Goal: Transaction & Acquisition: Purchase product/service

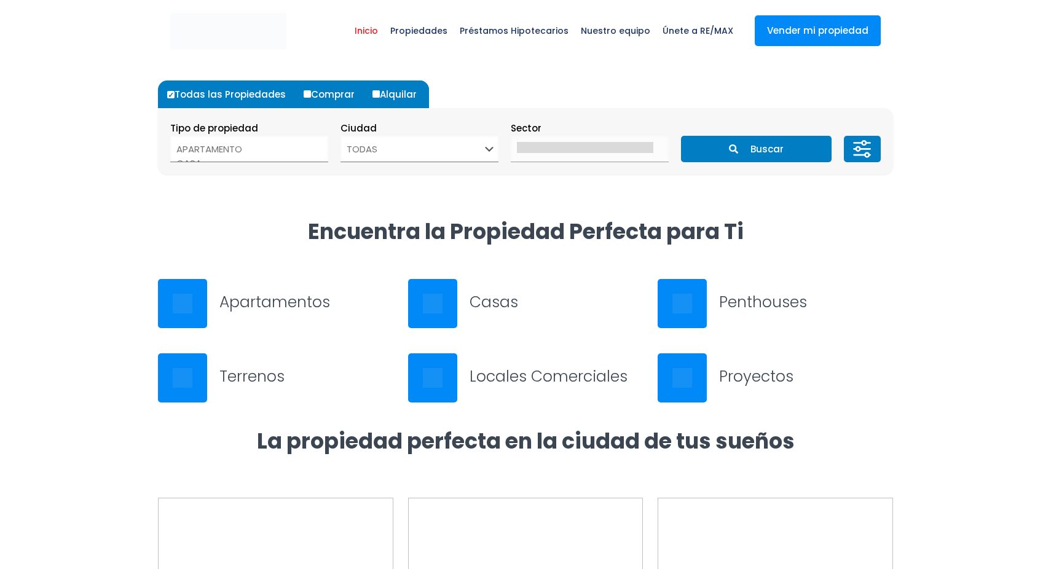
select select
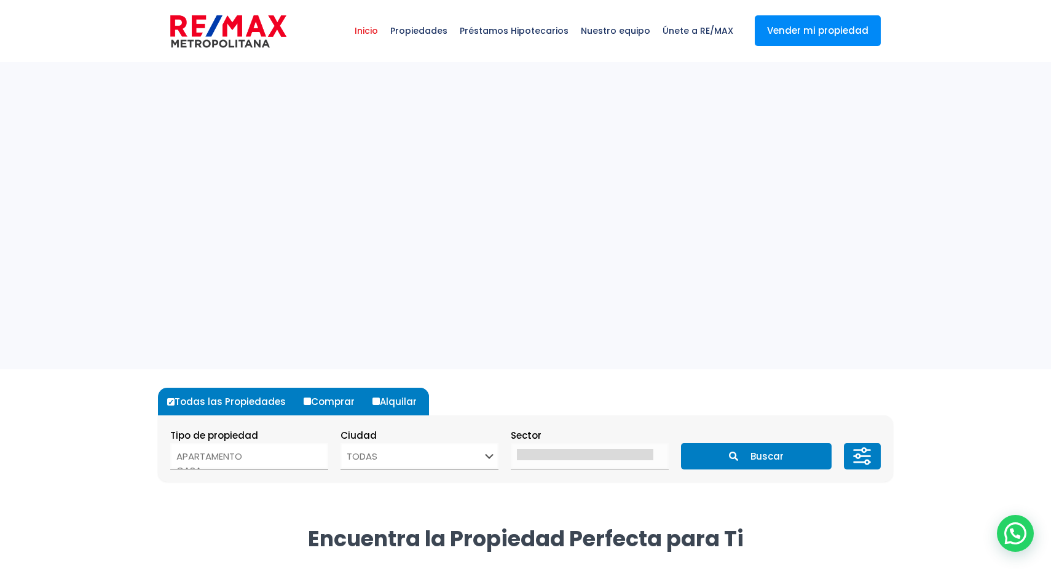
click at [746, 463] on button "Buscar" at bounding box center [756, 456] width 150 height 26
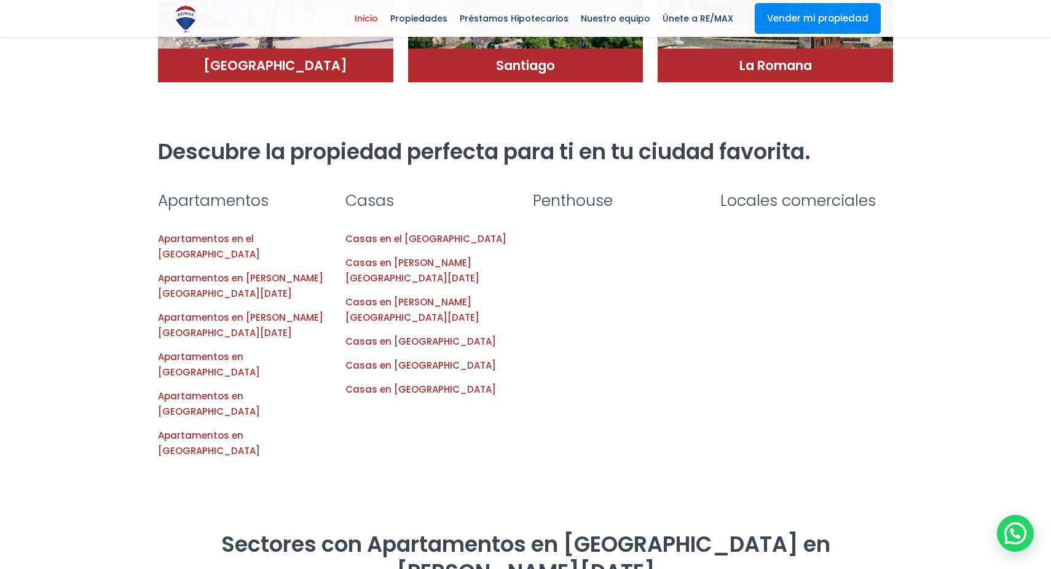
scroll to position [1258, 0]
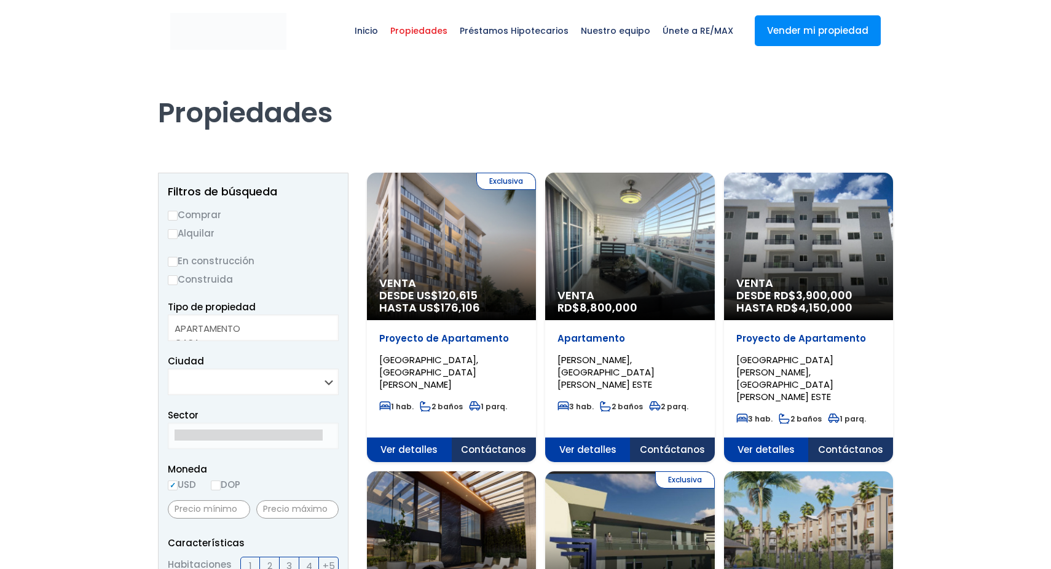
select select
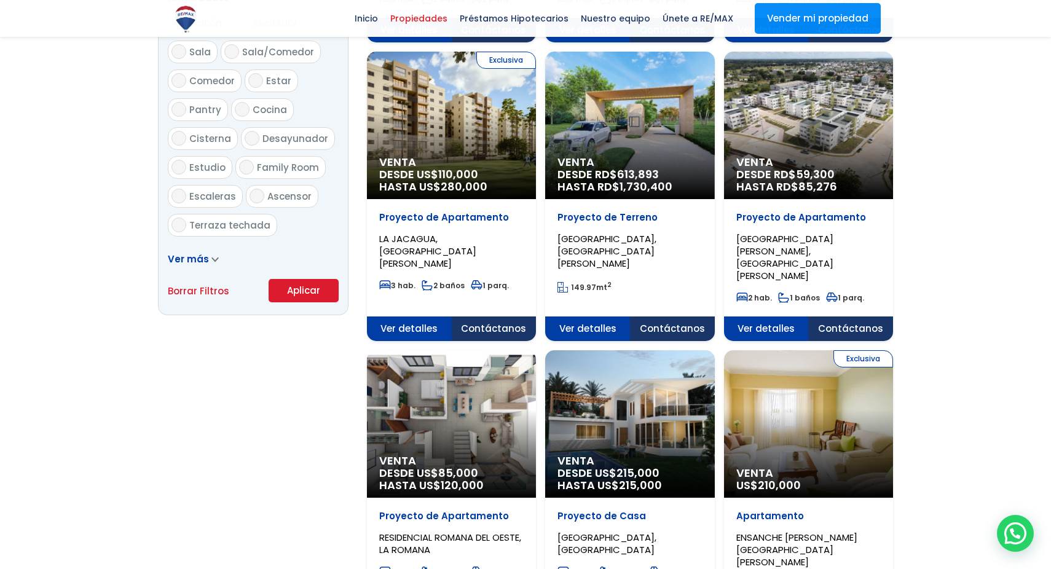
scroll to position [700, 0]
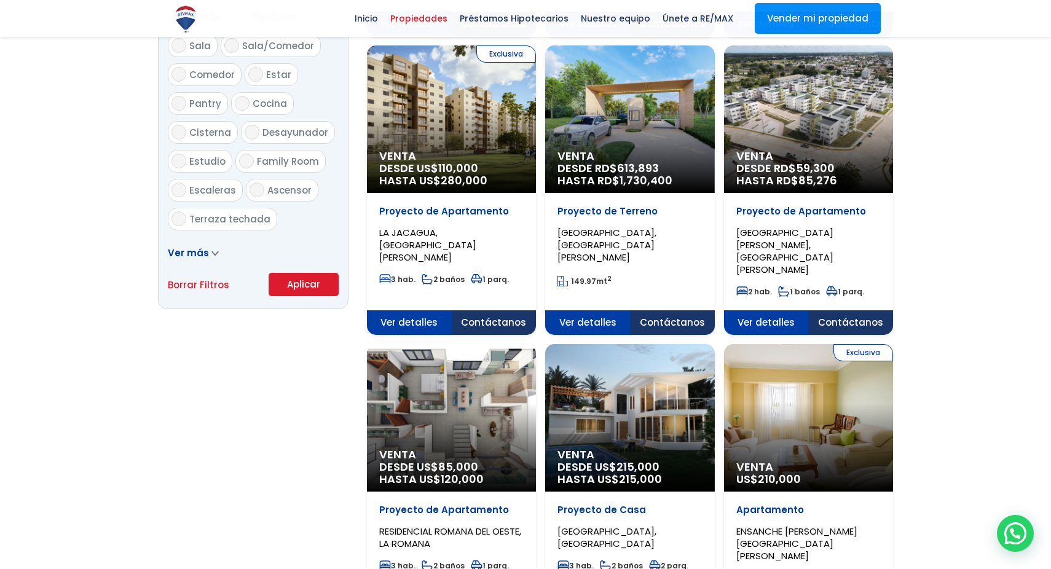
click at [208, 249] on link "Ver más" at bounding box center [193, 253] width 51 height 13
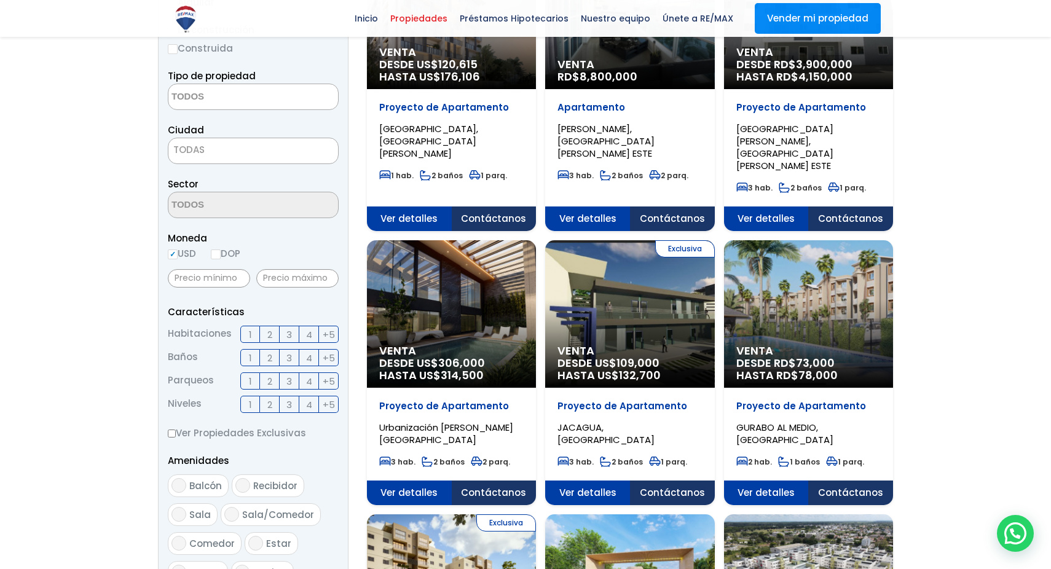
scroll to position [0, 0]
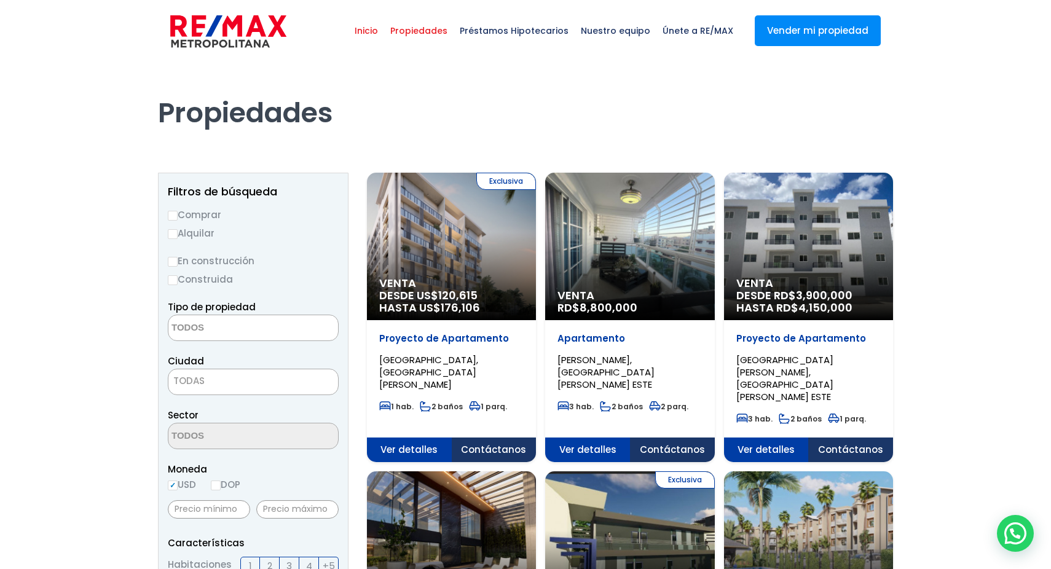
click at [382, 26] on span "Inicio" at bounding box center [367, 30] width 36 height 37
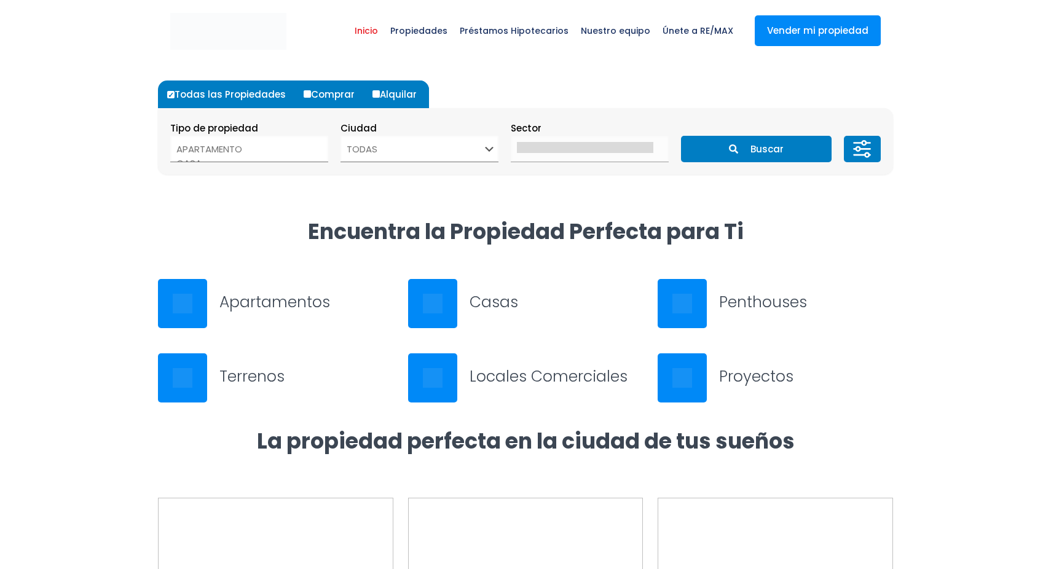
select select
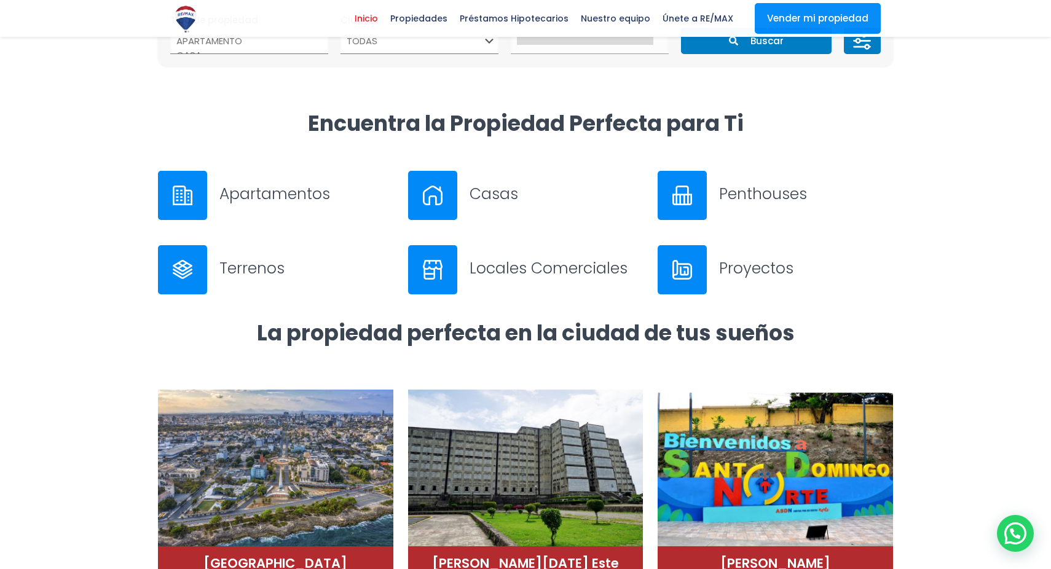
scroll to position [392, 0]
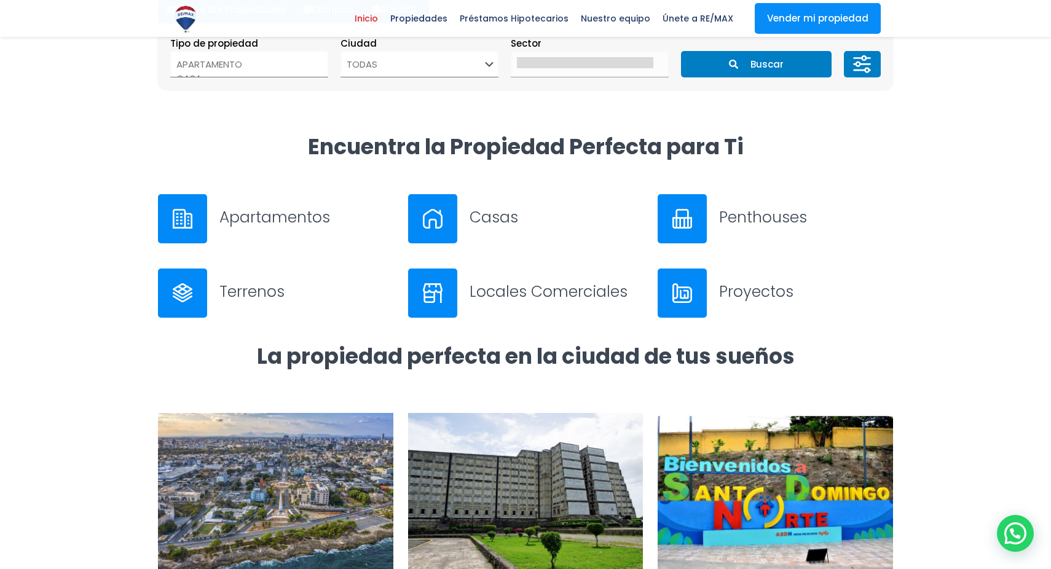
click at [254, 218] on h3 "Apartamentos" at bounding box center [306, 218] width 174 height 22
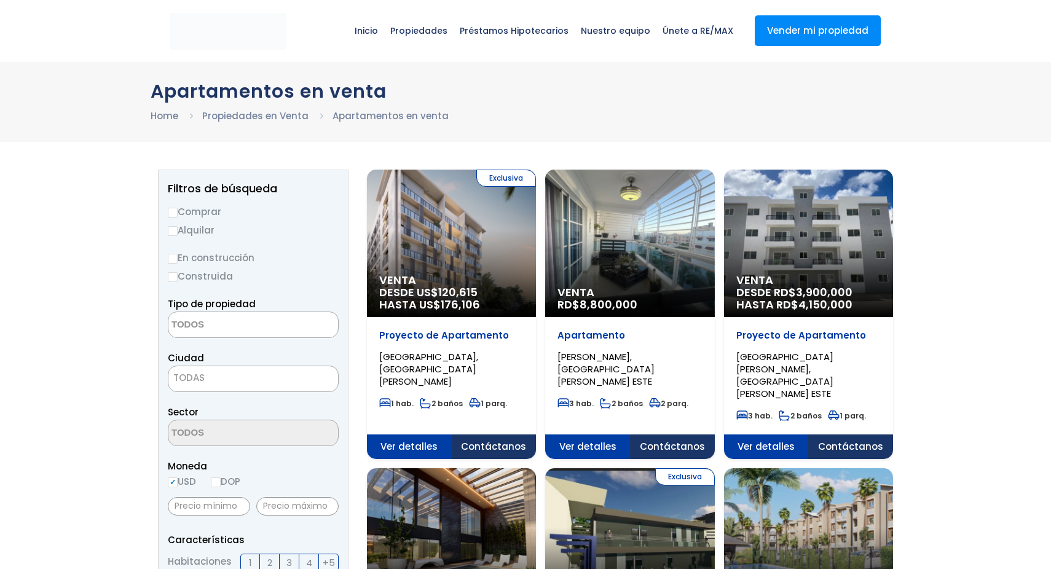
select select
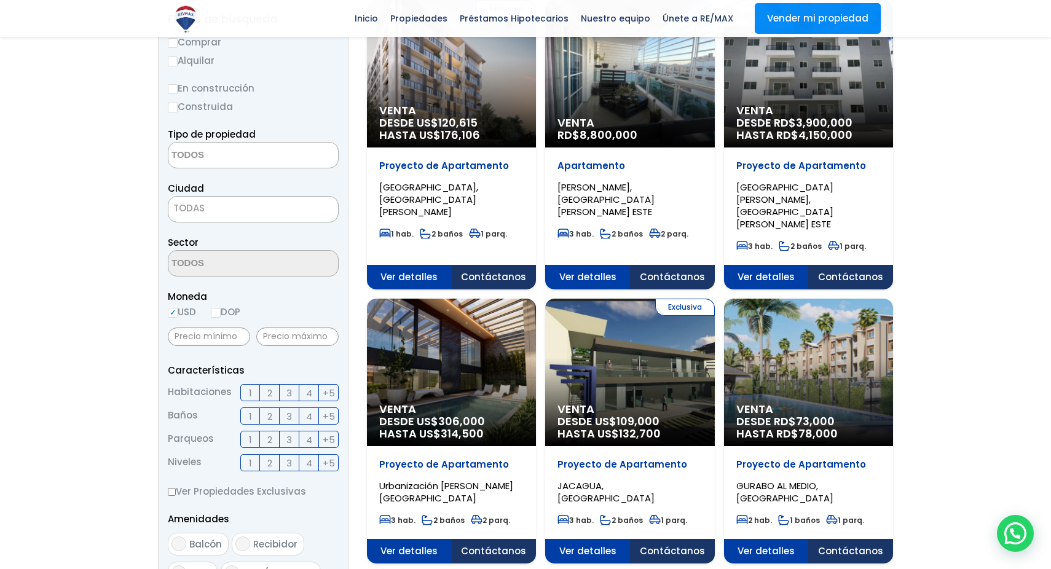
scroll to position [181, 0]
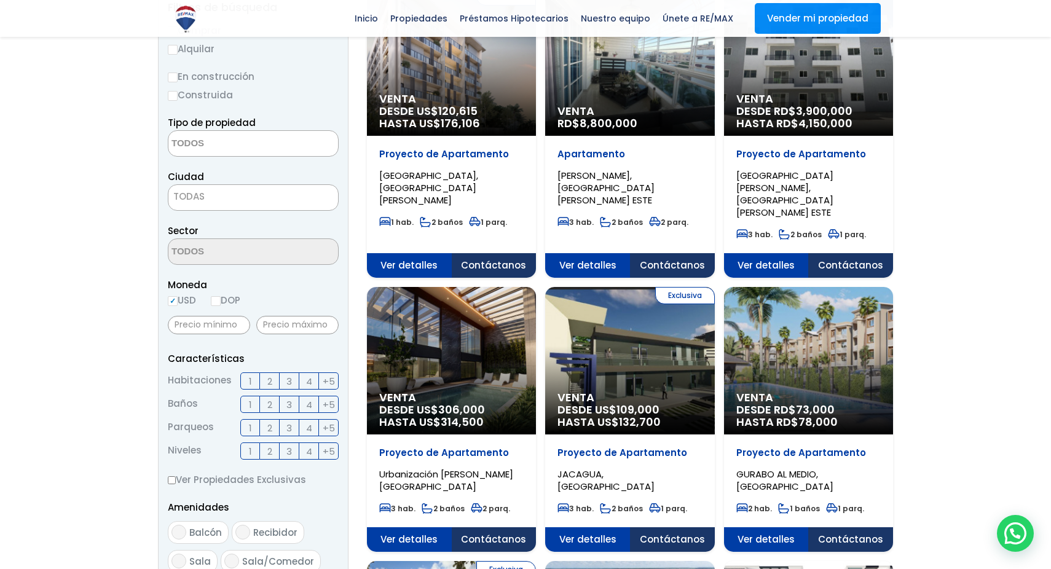
click at [197, 198] on span "TODAS" at bounding box center [188, 196] width 31 height 13
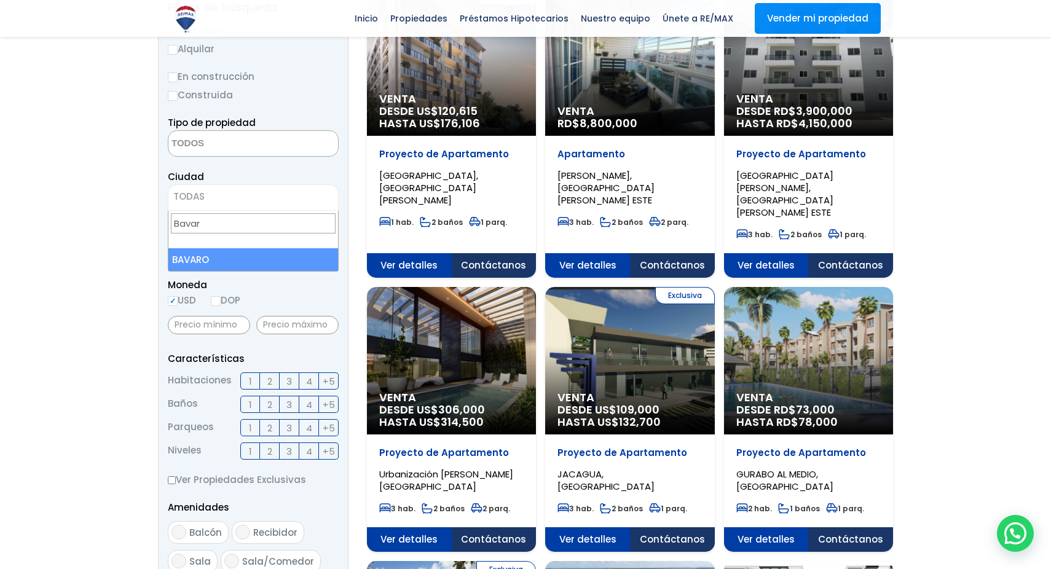
type input "Bavaro"
select select "433"
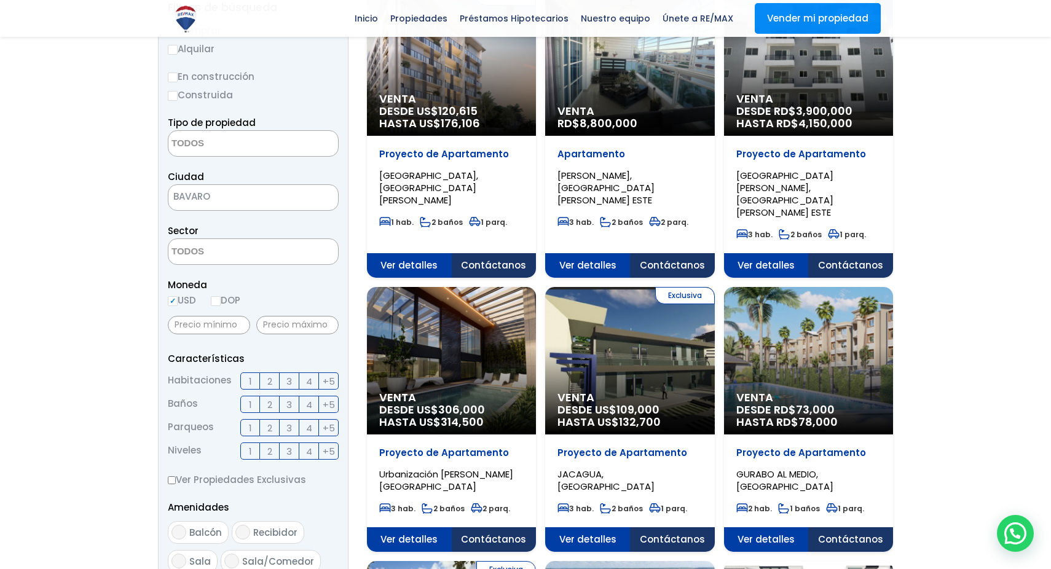
click at [241, 259] on textarea "Search" at bounding box center [227, 252] width 119 height 26
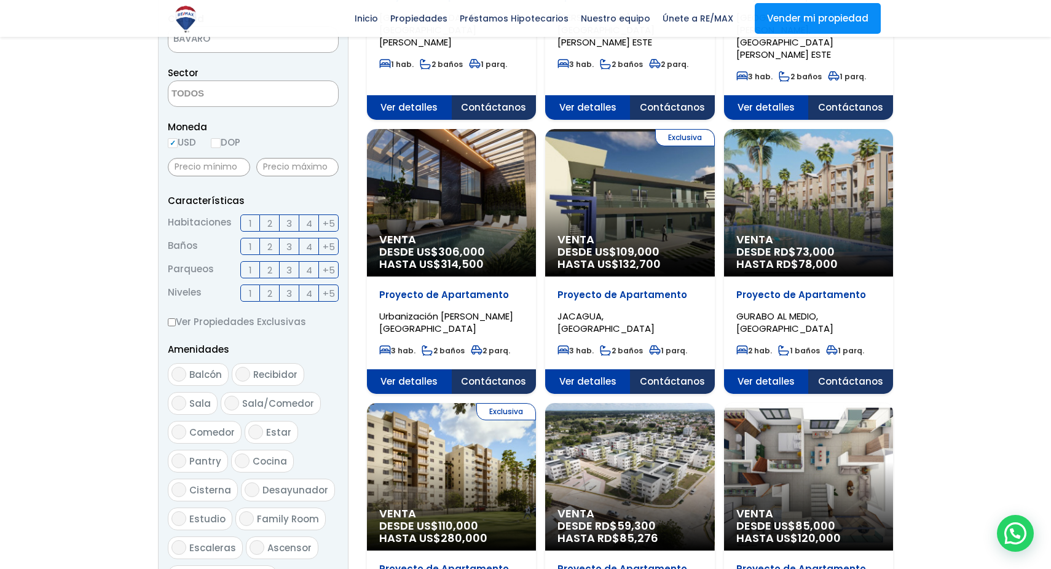
scroll to position [340, 0]
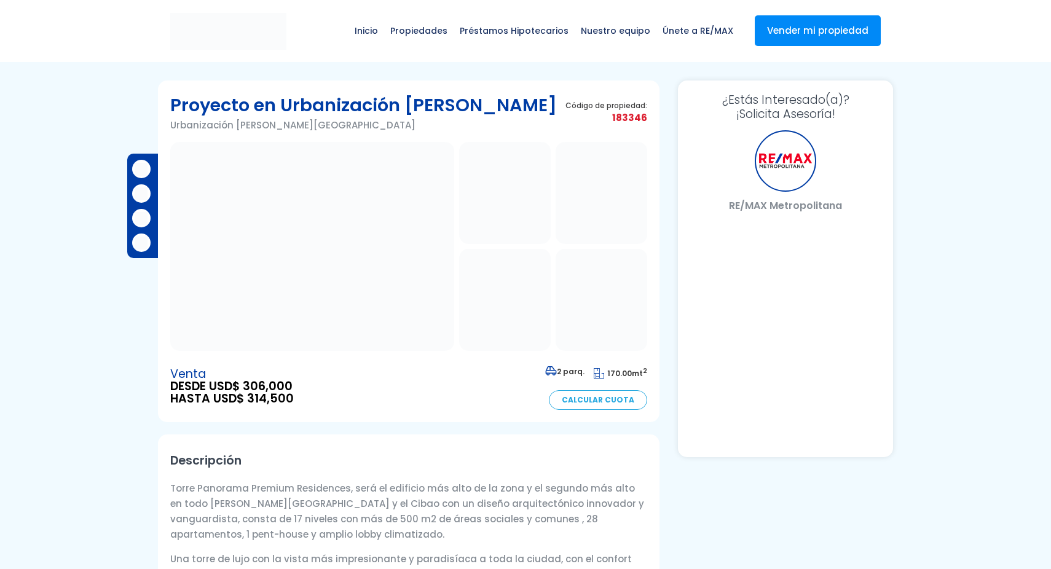
select select "US"
